Goal: Information Seeking & Learning: Check status

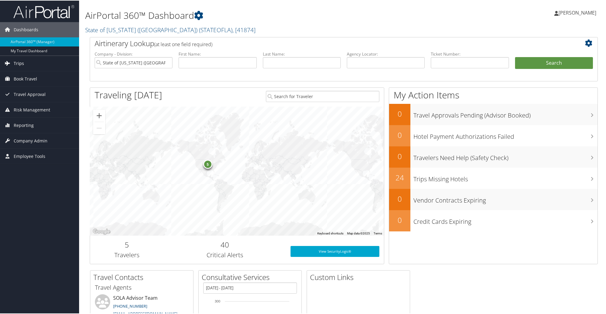
click at [22, 64] on span "Trips" at bounding box center [19, 62] width 10 height 15
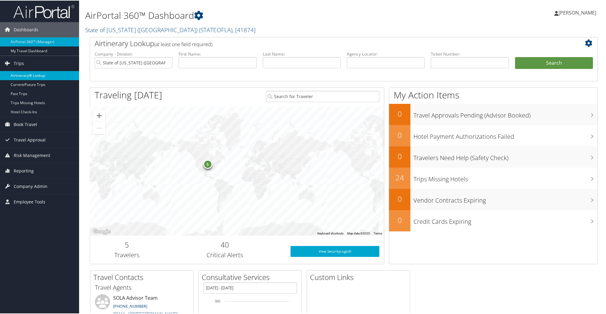
click at [14, 76] on link "Airtinerary® Lookup" at bounding box center [39, 75] width 79 height 9
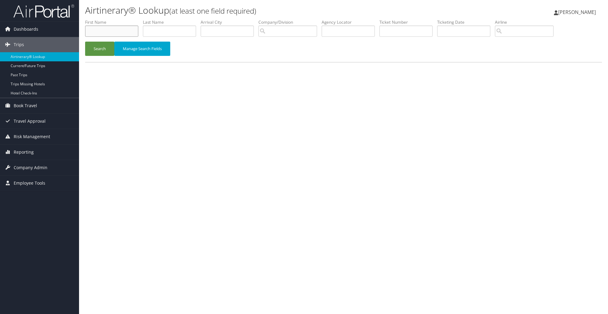
click at [115, 30] on input "text" at bounding box center [111, 31] width 53 height 11
type input "Robert"
type input "Hodges"
click at [105, 50] on button "Search" at bounding box center [99, 49] width 29 height 14
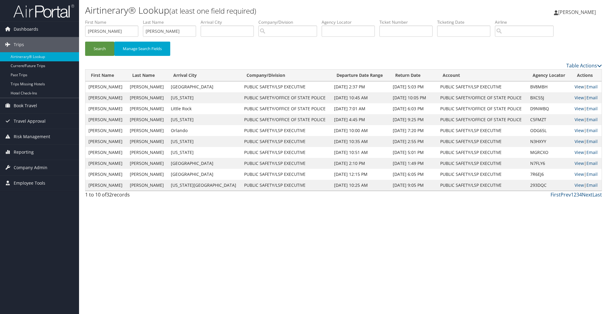
click at [575, 87] on link "View" at bounding box center [579, 87] width 9 height 6
click at [576, 87] on link "View" at bounding box center [579, 87] width 9 height 6
drag, startPoint x: 117, startPoint y: 31, endPoint x: 78, endPoint y: 32, distance: 39.5
click at [78, 32] on div "Dashboards AirPortal 360™ (Manager) My Travel Dashboard Trips Airtinerary® Look…" at bounding box center [304, 157] width 608 height 314
type input "frank"
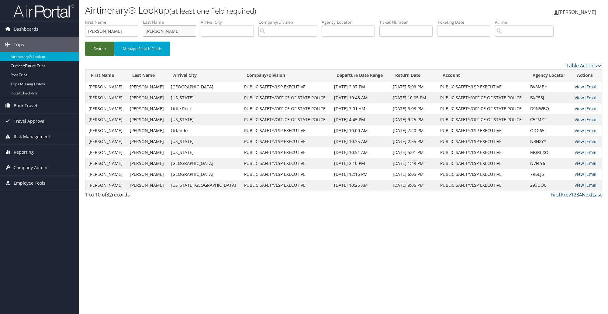
type input "besson"
click at [91, 48] on button "Search" at bounding box center [99, 49] width 29 height 14
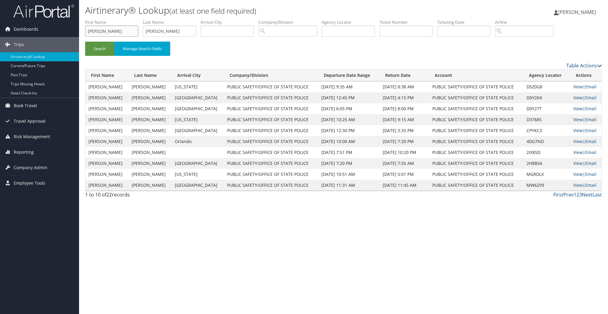
drag, startPoint x: 107, startPoint y: 30, endPoint x: 83, endPoint y: 30, distance: 24.3
click at [85, 30] on form "First Name frank Last Name besson Departure City Arrival City Company/Division …" at bounding box center [343, 40] width 517 height 43
type input "robert"
type input "hodges"
click at [102, 48] on button "Search" at bounding box center [99, 49] width 29 height 14
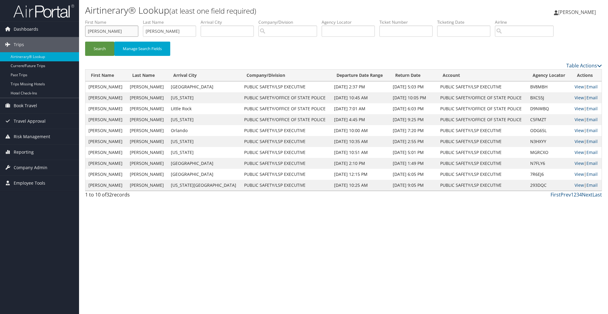
drag, startPoint x: 117, startPoint y: 30, endPoint x: 71, endPoint y: 14, distance: 49.0
click at [74, 27] on div "Dashboards AirPortal 360™ (Manager) My Travel Dashboard Trips Airtinerary® Look…" at bounding box center [304, 157] width 608 height 314
type input "manale"
click at [85, 42] on button "Search" at bounding box center [99, 49] width 29 height 14
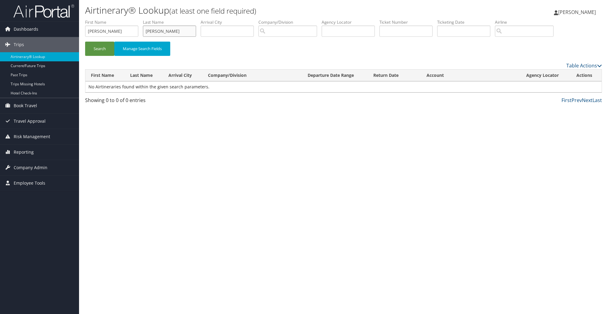
click at [169, 30] on input "nick" at bounding box center [169, 31] width 53 height 11
type input "nicolas"
click at [85, 42] on button "Search" at bounding box center [99, 49] width 29 height 14
